Goal: Task Accomplishment & Management: Complete application form

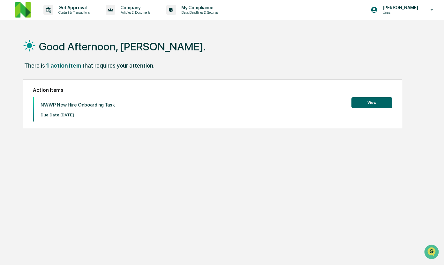
click at [366, 100] on button "View" at bounding box center [371, 102] width 41 height 11
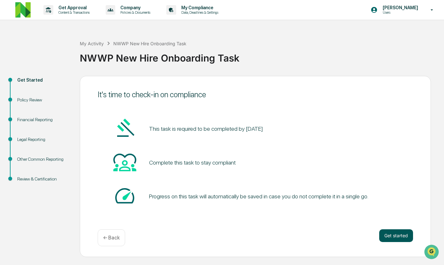
click at [394, 235] on button "Get started" at bounding box center [396, 235] width 34 height 13
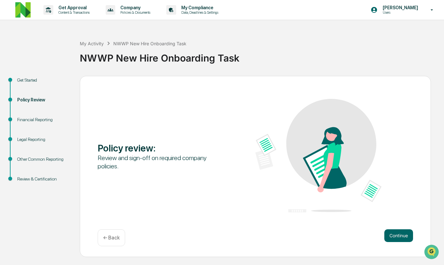
click at [400, 243] on div "Continue ← Back" at bounding box center [255, 237] width 315 height 17
click at [400, 241] on button "Continue" at bounding box center [398, 235] width 29 height 13
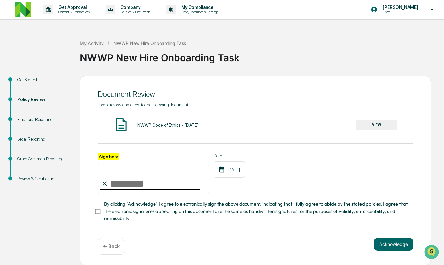
scroll to position [0, 0]
click at [121, 182] on input "Sign here" at bounding box center [153, 179] width 111 height 31
type input "**********"
click at [372, 124] on button "VIEW" at bounding box center [376, 125] width 41 height 11
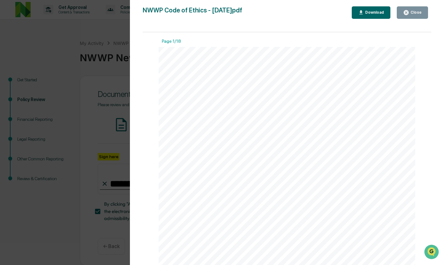
click at [363, 10] on icon "button" at bounding box center [361, 13] width 6 height 6
click at [111, 100] on div "Version History [DATE] 07:51 PM [PERSON_NAME] NWWP Code of Ethics - [DATE]pdf C…" at bounding box center [222, 132] width 444 height 265
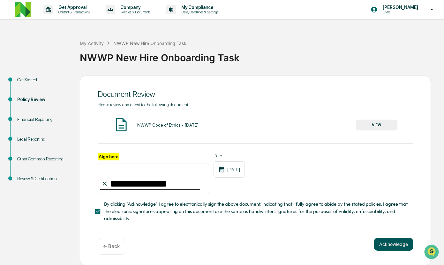
click at [389, 245] on button "Acknowledge" at bounding box center [393, 244] width 39 height 13
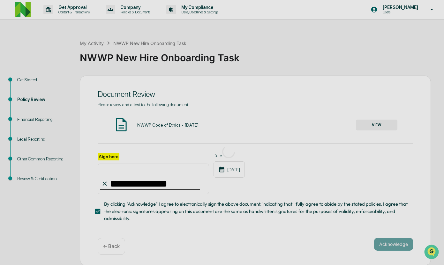
scroll to position [0, 0]
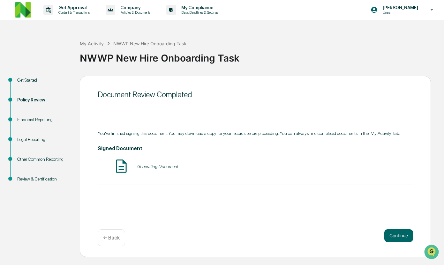
click at [159, 169] on div "Generating Document" at bounding box center [157, 166] width 41 height 5
click at [403, 236] on button "Continue" at bounding box center [398, 235] width 29 height 13
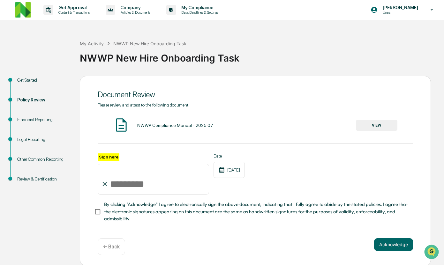
click at [135, 184] on input "Sign here" at bounding box center [153, 179] width 111 height 31
type input "**********"
click at [380, 246] on button "Acknowledge" at bounding box center [393, 244] width 39 height 13
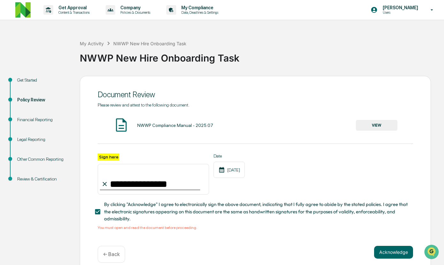
click at [385, 119] on div "NWWP Compliance Manual - 2025.07 VIEW" at bounding box center [255, 125] width 315 height 17
click at [379, 125] on button "VIEW" at bounding box center [376, 125] width 41 height 11
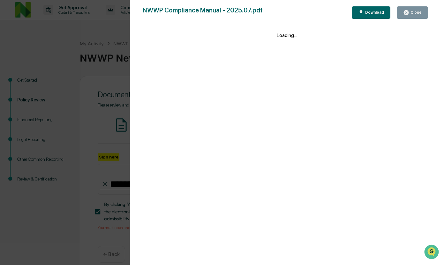
click at [356, 12] on button "Download" at bounding box center [370, 12] width 39 height 12
click at [82, 85] on div "Version History [DATE] 07:55 PM [PERSON_NAME] NWWP Compliance Manual - 2025.07.…" at bounding box center [222, 132] width 444 height 265
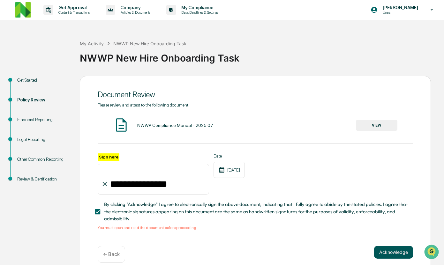
click at [396, 255] on button "Acknowledge" at bounding box center [393, 252] width 39 height 13
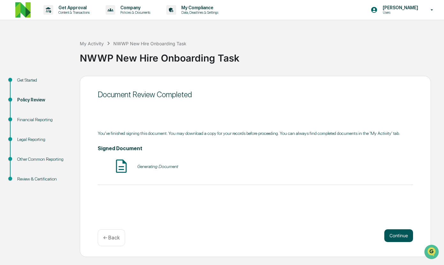
click at [393, 234] on button "Continue" at bounding box center [398, 235] width 29 height 13
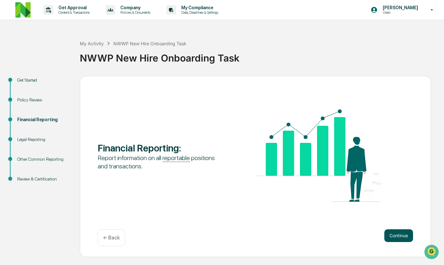
click at [395, 239] on button "Continue" at bounding box center [398, 235] width 29 height 13
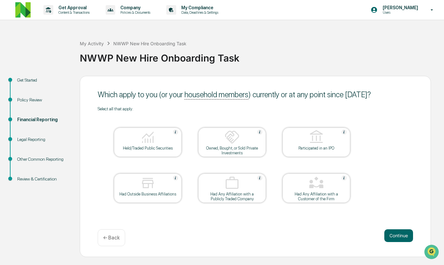
click at [149, 143] on img at bounding box center [147, 136] width 15 height 15
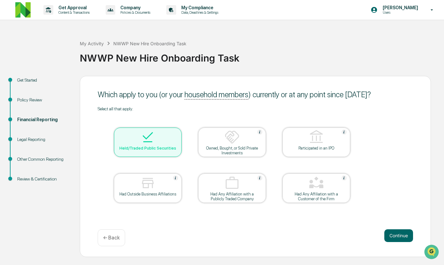
click at [142, 145] on img at bounding box center [147, 136] width 15 height 15
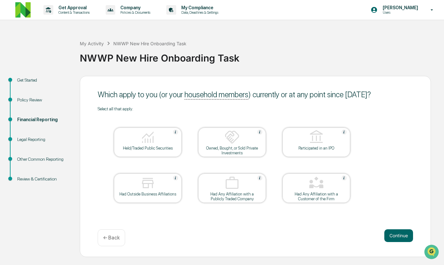
click at [154, 145] on img at bounding box center [147, 136] width 15 height 15
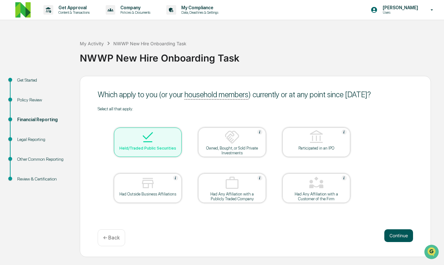
click at [393, 235] on button "Continue" at bounding box center [398, 235] width 29 height 13
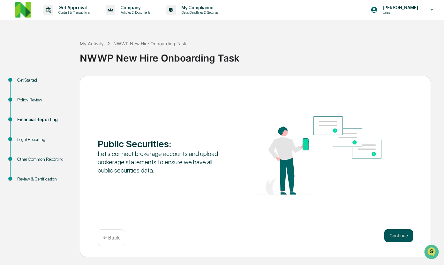
click at [408, 234] on button "Continue" at bounding box center [398, 235] width 29 height 13
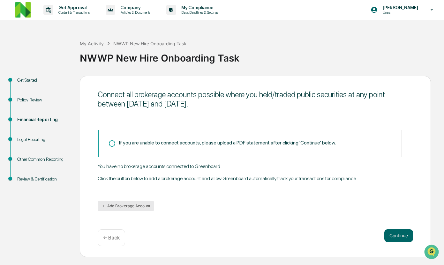
click at [142, 204] on button "Add Brokerage Account" at bounding box center [126, 206] width 56 height 10
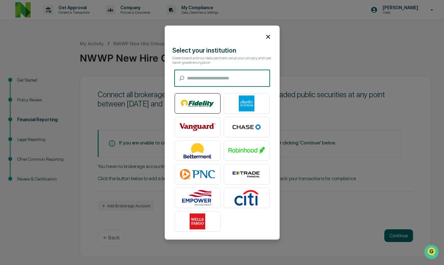
click at [202, 105] on img at bounding box center [197, 103] width 36 height 16
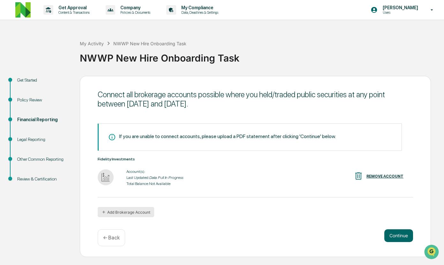
click at [140, 212] on button "Add Brokerage Account" at bounding box center [126, 212] width 56 height 10
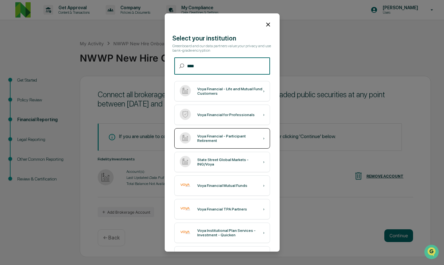
type input "****"
click at [240, 140] on div "Voya Financial - Participant Retirement" at bounding box center [230, 138] width 66 height 9
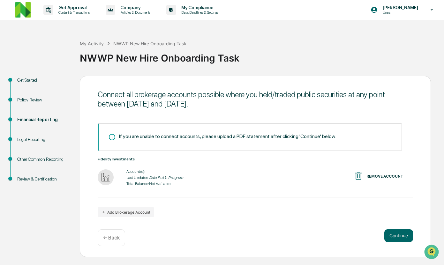
click at [219, 141] on div "If you are unable to connect accounts, please upload a PDF statement after clic…" at bounding box center [250, 136] width 304 height 27
click at [154, 179] on icon "Data Pull In Progress" at bounding box center [166, 177] width 34 height 4
click at [155, 178] on icon "Data Pull In Progress" at bounding box center [166, 177] width 34 height 4
click at [136, 173] on div "Account(s):" at bounding box center [154, 171] width 57 height 4
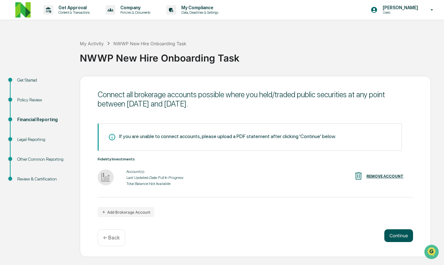
click at [402, 236] on button "Continue" at bounding box center [398, 235] width 29 height 13
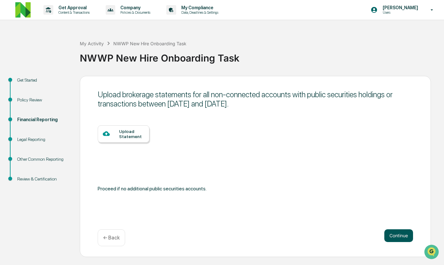
click at [399, 233] on button "Continue" at bounding box center [398, 235] width 29 height 13
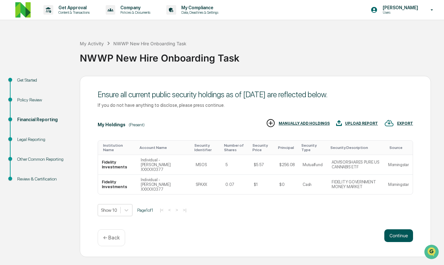
click at [392, 235] on button "Continue" at bounding box center [398, 235] width 29 height 13
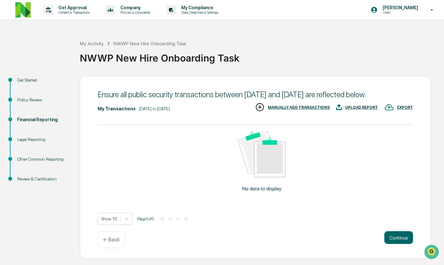
scroll to position [2, 0]
click at [392, 240] on button "Continue" at bounding box center [398, 237] width 29 height 13
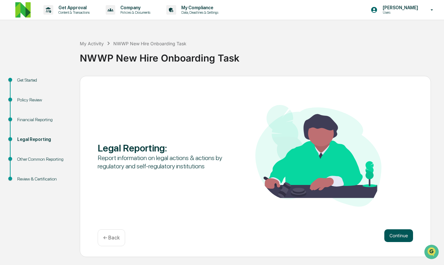
click at [390, 235] on button "Continue" at bounding box center [398, 235] width 29 height 13
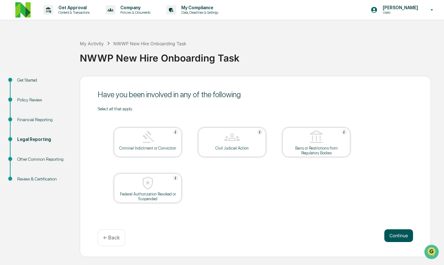
click at [405, 238] on button "Continue" at bounding box center [398, 235] width 29 height 13
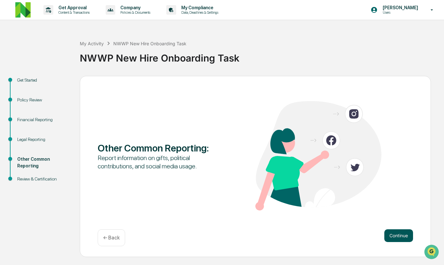
click at [399, 236] on button "Continue" at bounding box center [398, 235] width 29 height 13
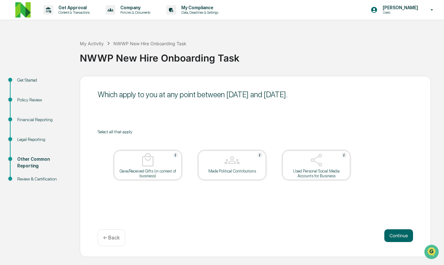
click at [399, 236] on button "Continue" at bounding box center [398, 235] width 29 height 13
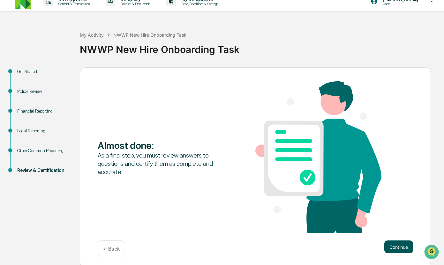
scroll to position [11, 0]
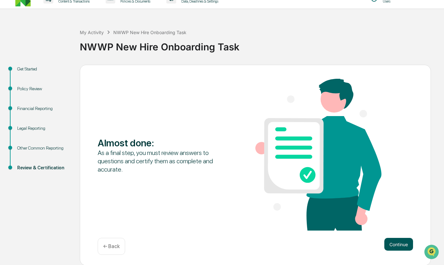
click at [401, 247] on button "Continue" at bounding box center [398, 244] width 29 height 13
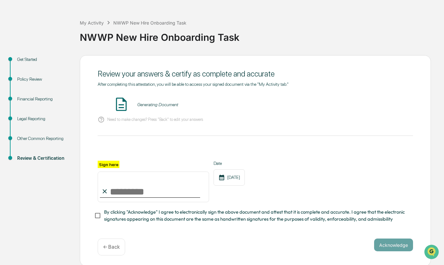
scroll to position [21, 0]
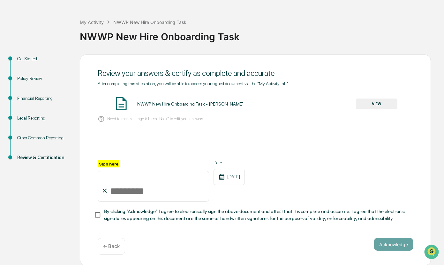
click at [136, 183] on input "Sign here" at bounding box center [153, 186] width 111 height 31
click at [373, 107] on button "VIEW" at bounding box center [376, 104] width 41 height 11
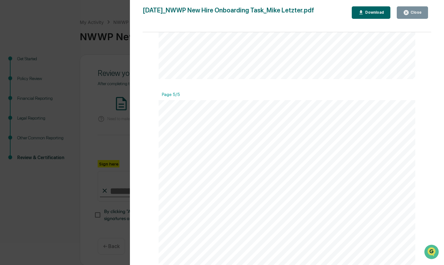
scroll to position [1536, 0]
click at [414, 13] on div "Close" at bounding box center [415, 12] width 12 height 4
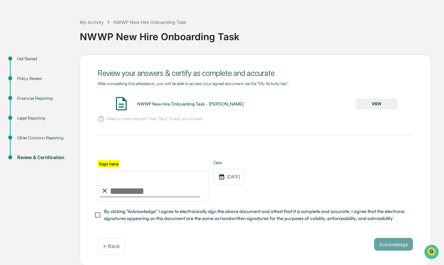
click at [142, 193] on input "Sign here" at bounding box center [153, 186] width 111 height 31
type input "**********"
click at [387, 244] on button "Acknowledge" at bounding box center [393, 244] width 39 height 13
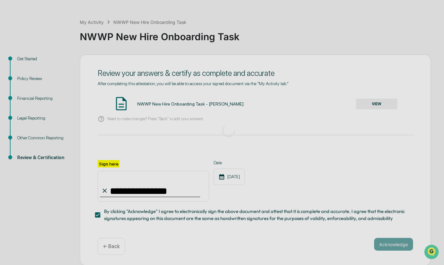
scroll to position [0, 0]
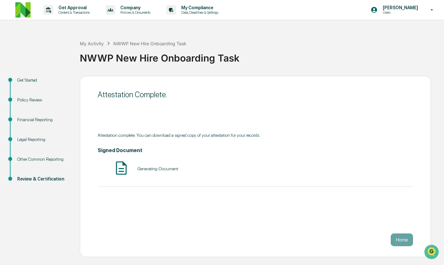
click at [142, 164] on div "Generating Document" at bounding box center [255, 168] width 315 height 17
click at [148, 167] on div "Generating Document" at bounding box center [157, 168] width 41 height 5
click at [396, 244] on button "Home" at bounding box center [401, 239] width 22 height 13
